Goal: Information Seeking & Learning: Learn about a topic

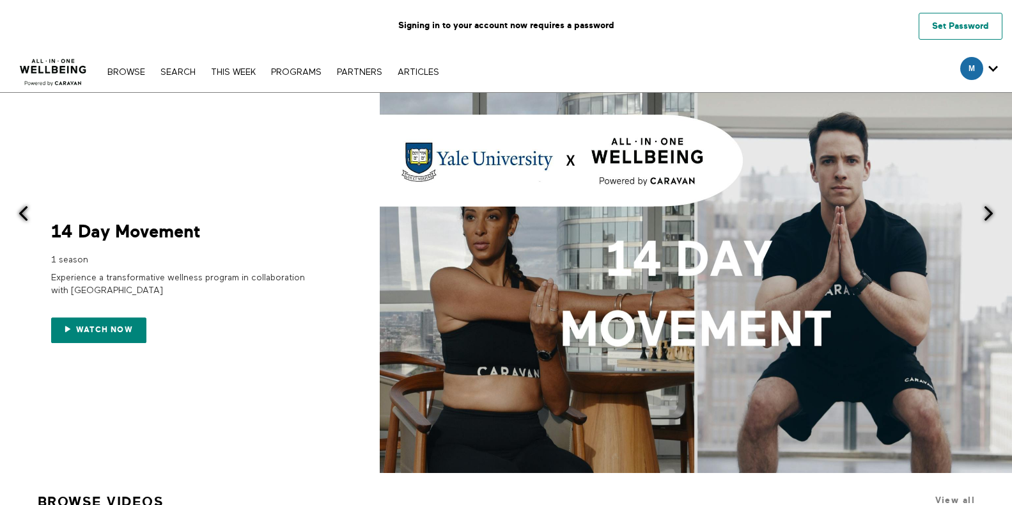
click at [964, 29] on link "Set Password" at bounding box center [961, 26] width 84 height 27
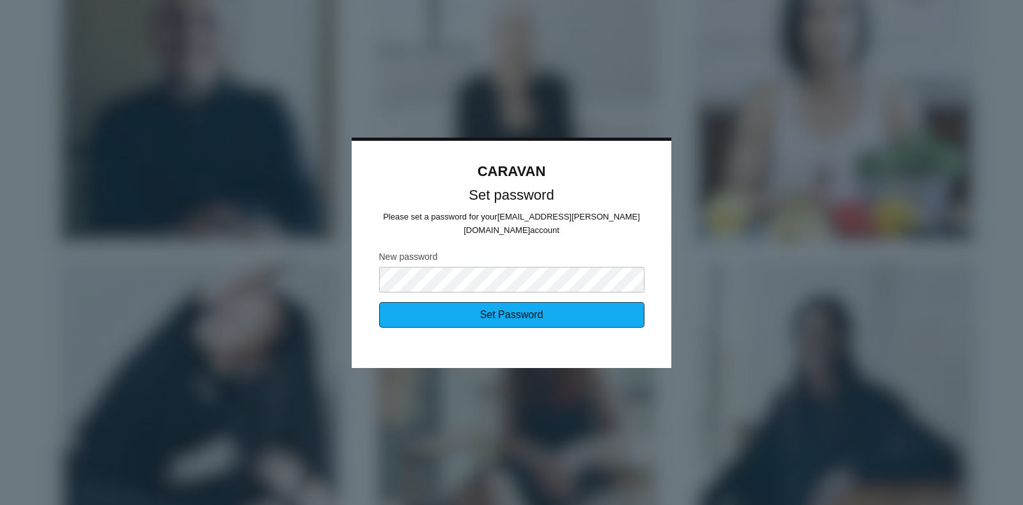
click at [483, 312] on input "Set Password" at bounding box center [511, 315] width 265 height 26
type input "Sending..."
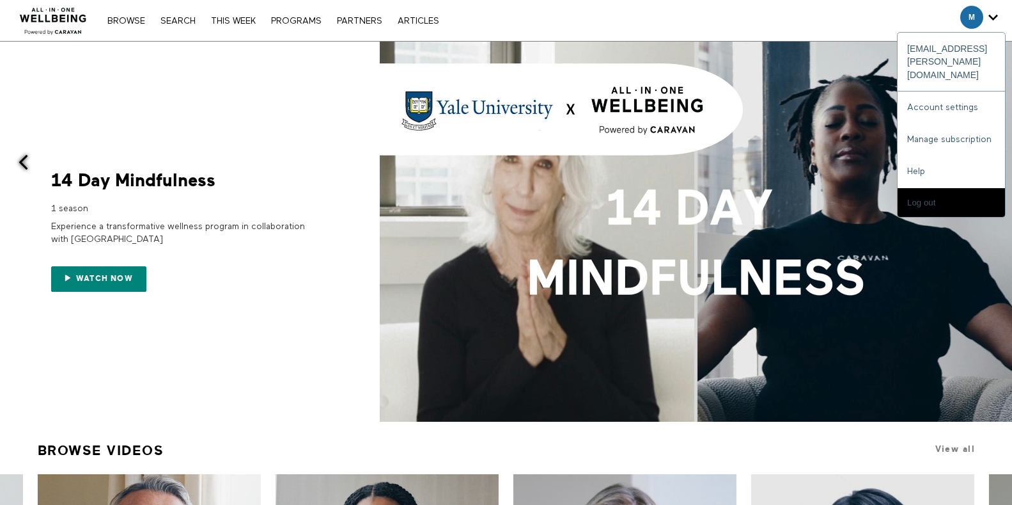
click at [993, 18] on icon "Secondary" at bounding box center [994, 17] width 10 height 19
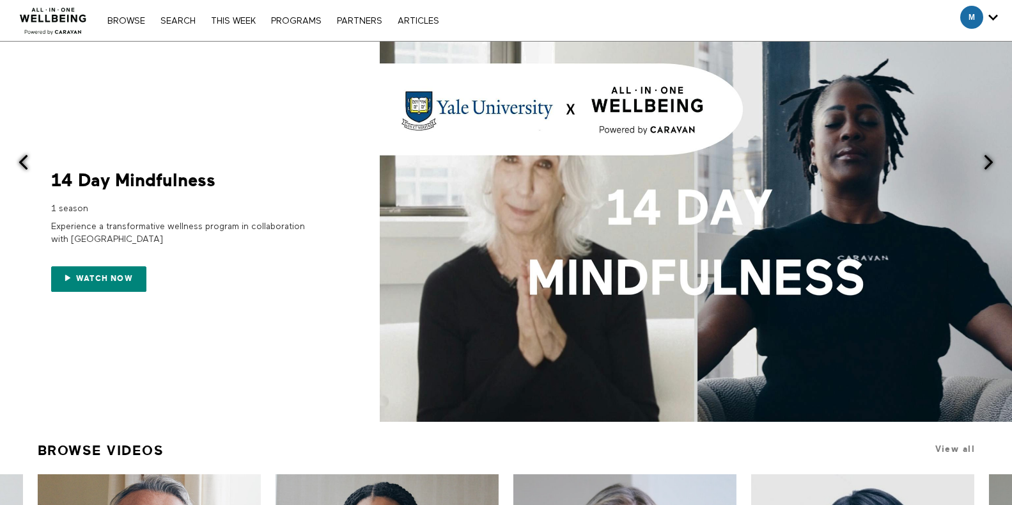
click at [991, 19] on icon "Secondary" at bounding box center [994, 17] width 10 height 19
click at [993, 19] on icon "Secondary" at bounding box center [994, 17] width 10 height 19
click at [972, 18] on span "Secondary" at bounding box center [972, 17] width 23 height 23
click at [991, 18] on icon "Secondary" at bounding box center [994, 17] width 10 height 19
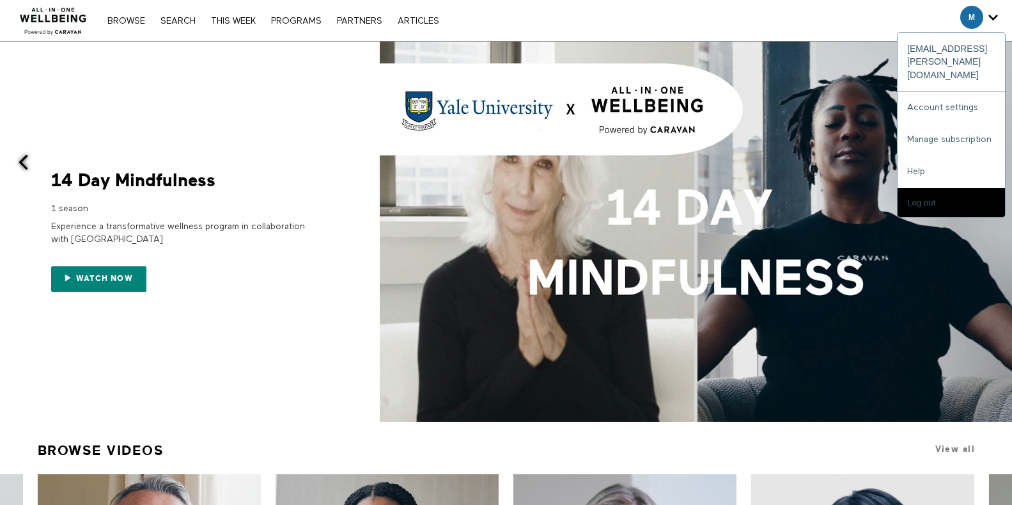
click at [970, 17] on span "Secondary" at bounding box center [972, 17] width 23 height 23
click at [968, 18] on span "Secondary" at bounding box center [972, 17] width 23 height 23
click at [992, 17] on icon "Secondary" at bounding box center [994, 17] width 10 height 19
click at [996, 17] on icon "Secondary" at bounding box center [994, 17] width 10 height 19
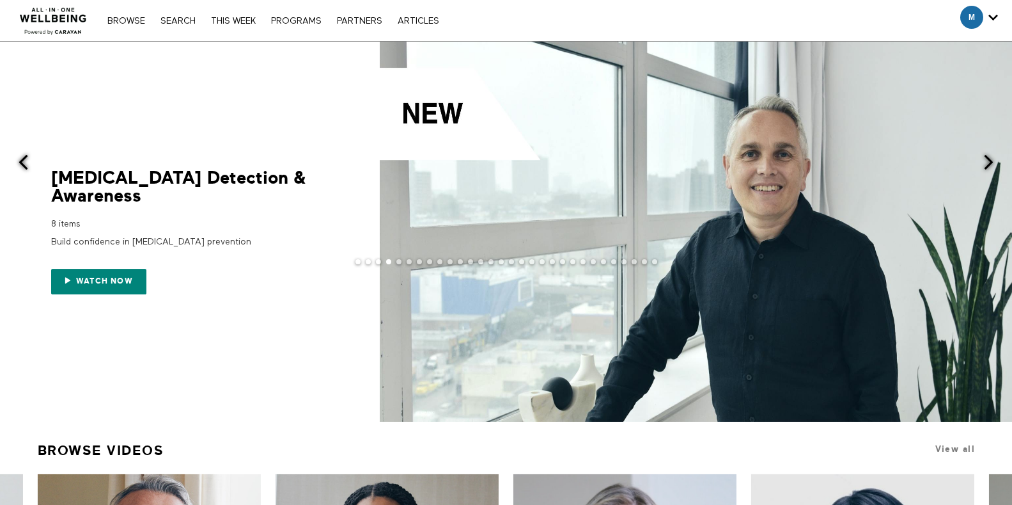
click at [978, 104] on div at bounding box center [696, 232] width 633 height 380
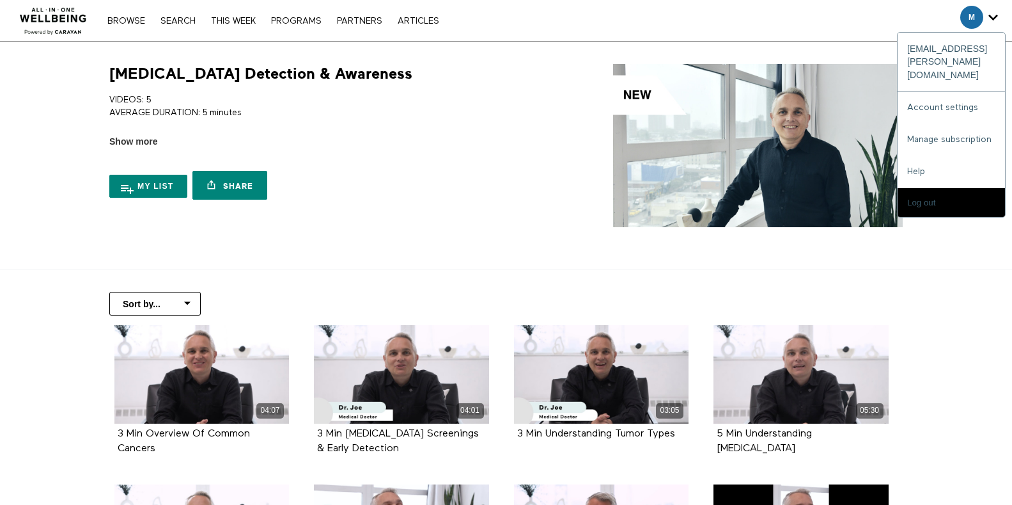
click at [990, 17] on icon "Secondary" at bounding box center [994, 17] width 10 height 19
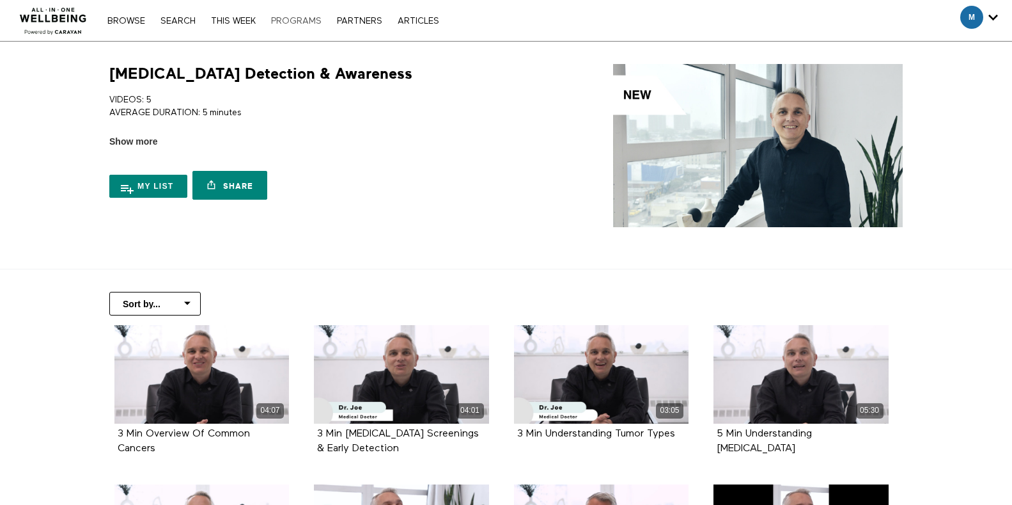
click at [305, 20] on link "PROGRAMS" at bounding box center [296, 21] width 63 height 9
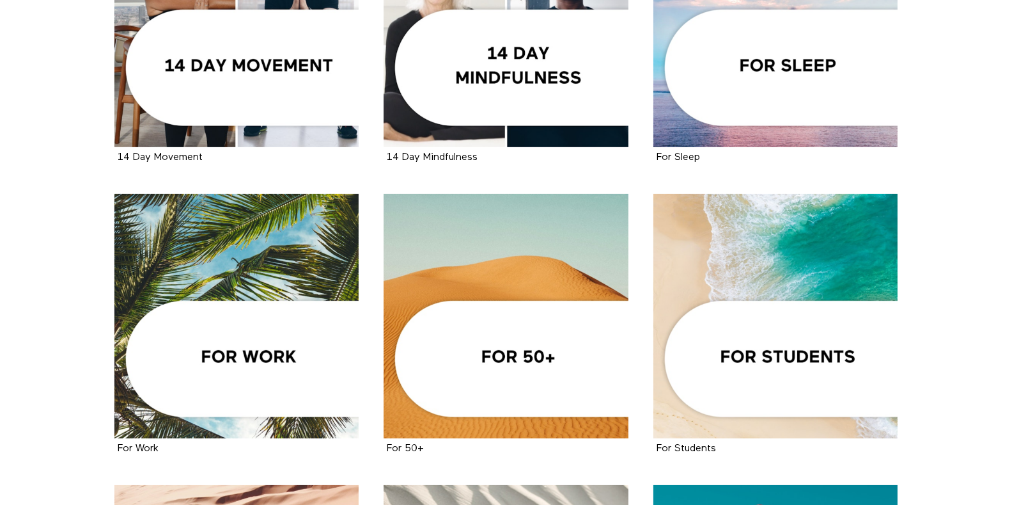
scroll to position [443, 0]
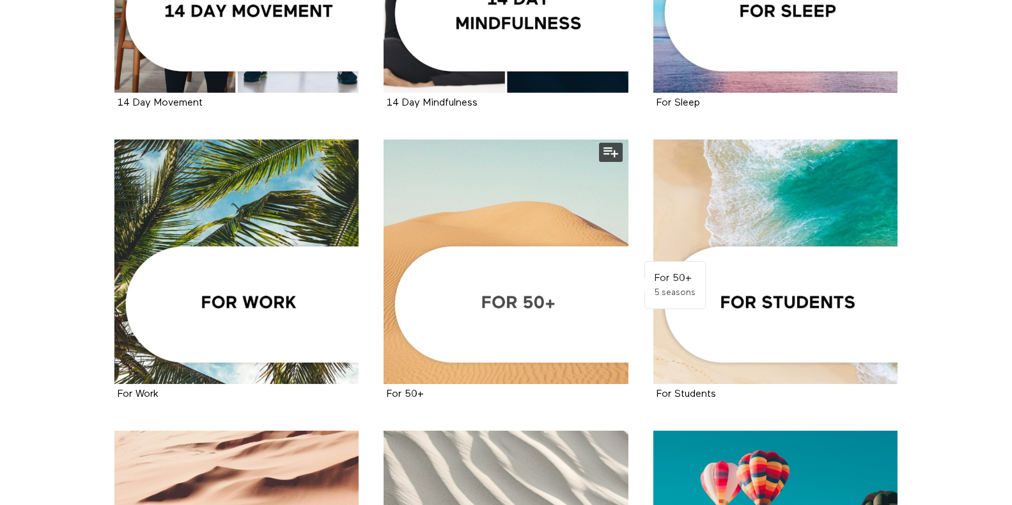
click at [531, 304] on div at bounding box center [506, 261] width 245 height 245
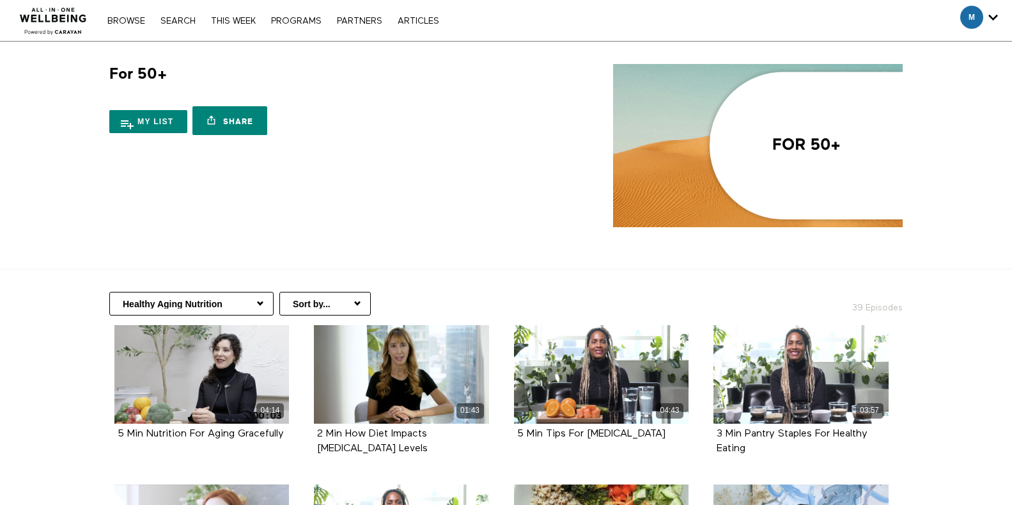
click at [260, 303] on select "Healthy Aging Nutrition Health Education Low Impact Fitness Mental Health Resou…" at bounding box center [191, 304] width 164 height 24
select select "[URL][DOMAIN_NAME]"
click at [109, 292] on select "Healthy Aging Nutrition Health Education Low Impact Fitness Mental Health Resou…" at bounding box center [191, 304] width 164 height 24
